Goal: Transaction & Acquisition: Book appointment/travel/reservation

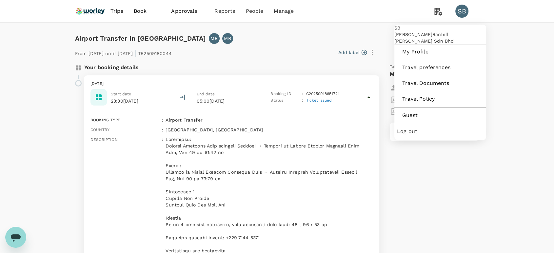
click at [461, 12] on div "SB" at bounding box center [461, 11] width 13 height 13
click at [462, 10] on div "SB" at bounding box center [461, 11] width 13 height 13
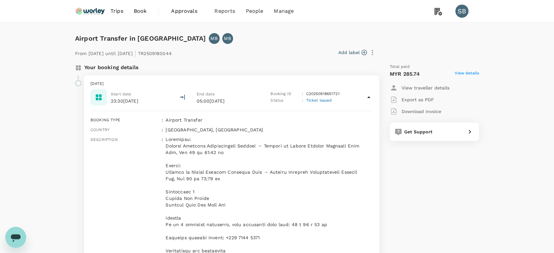
click at [461, 10] on div "SB" at bounding box center [461, 11] width 13 height 13
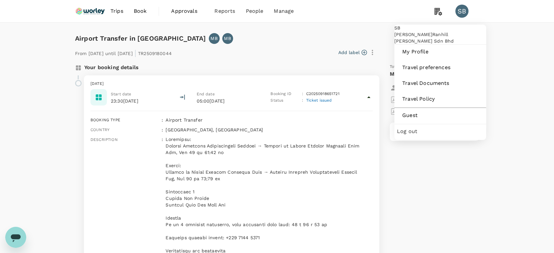
click at [417, 135] on span "Log out" at bounding box center [440, 131] width 86 height 8
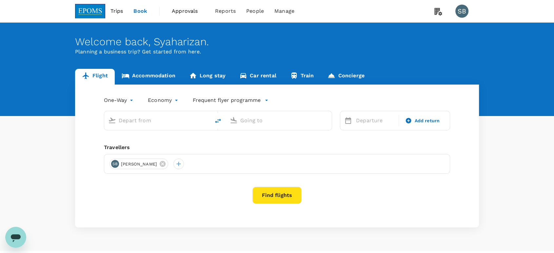
type input "Kuala Lumpur Intl ([GEOGRAPHIC_DATA])"
type input "Kota Kinabalu Intl (BKI)"
